Goal: Information Seeking & Learning: Find specific fact

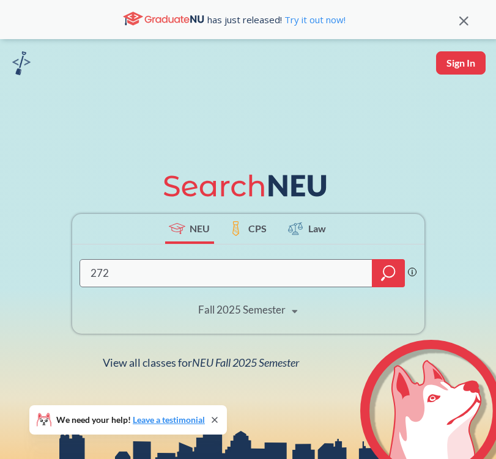
type input "2720"
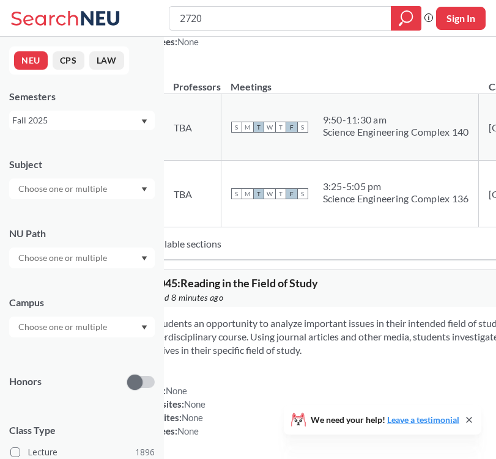
scroll to position [68, 0]
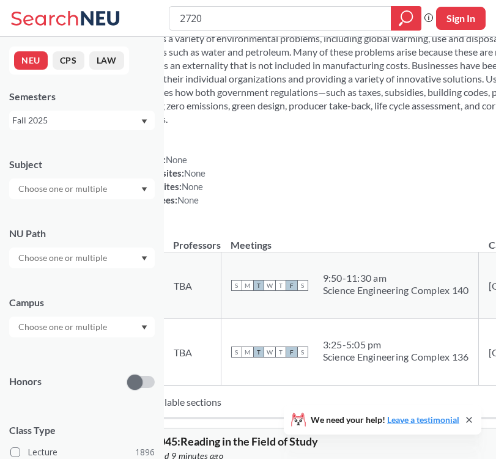
click at [206, 207] on div "NUPaths: None Prerequisites: None Corequisites: None Course fees: None" at bounding box center [166, 180] width 80 height 54
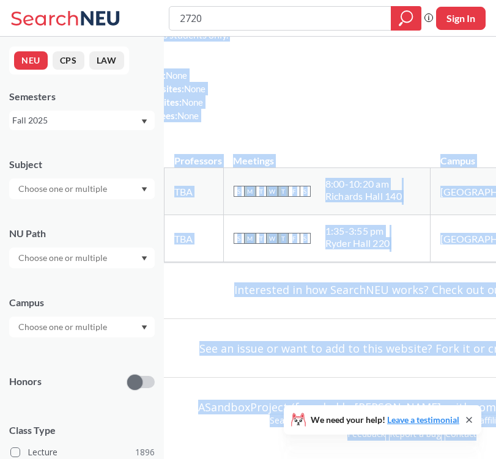
drag, startPoint x: 264, startPoint y: 94, endPoint x: 224, endPoint y: 1229, distance: 1136.0
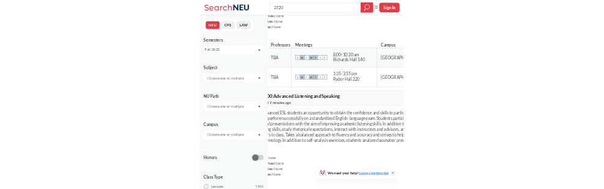
scroll to position [5106, 0]
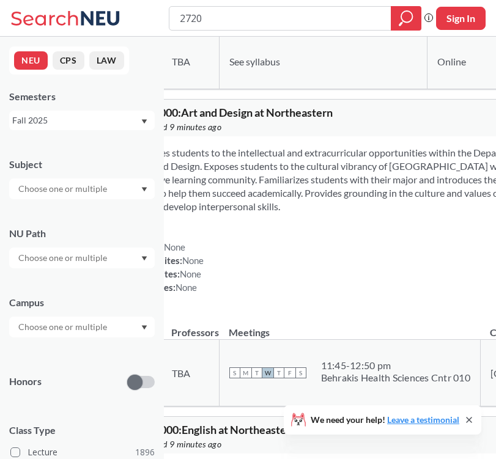
click at [323, 292] on div "NUPaths: None Prerequisites: None Corequisites: None Course fees: None View mor…" at bounding box center [412, 267] width 576 height 54
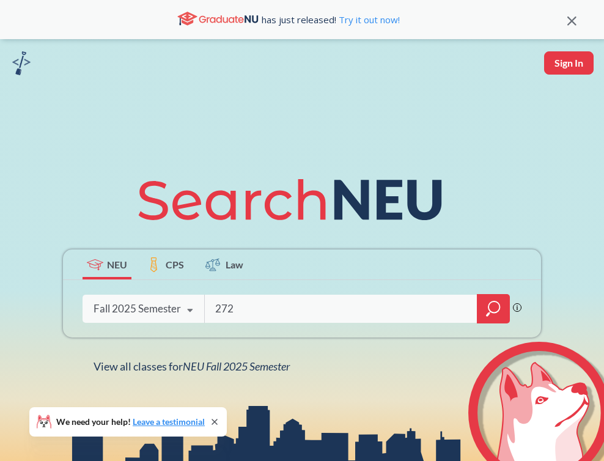
type input "2720"
